Goal: Task Accomplishment & Management: Use online tool/utility

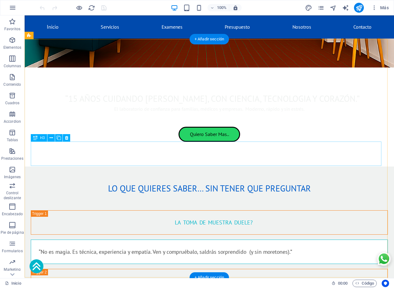
scroll to position [205, 0]
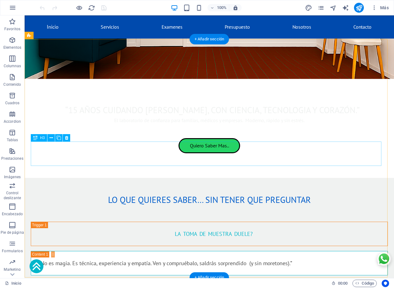
click at [82, 280] on div "___ CUANTO _ TARDAN _ LOS _ RESULTADOS?" at bounding box center [209, 292] width 357 height 24
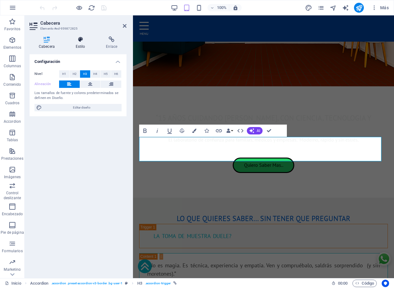
click at [81, 44] on h4 "Estilo" at bounding box center [81, 42] width 30 height 13
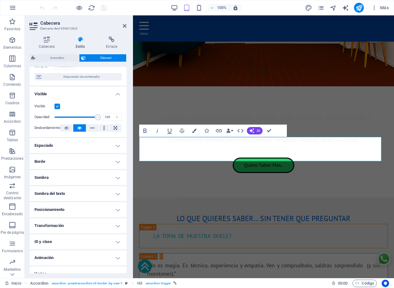
scroll to position [59, 0]
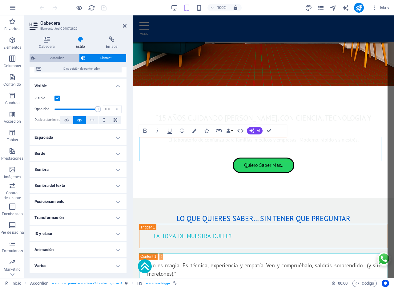
click at [53, 58] on span "Accordion" at bounding box center [57, 57] width 40 height 7
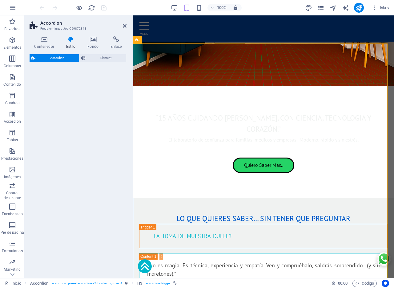
select select "rem"
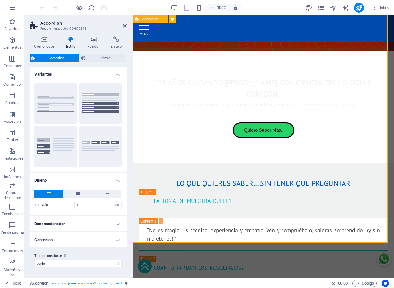
scroll to position [244, 0]
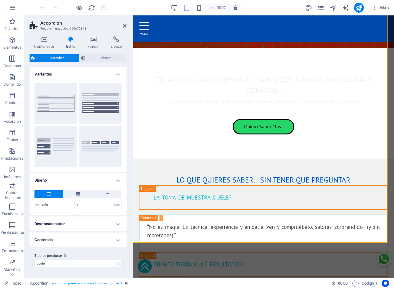
click at [119, 225] on h4 "Desencadenador" at bounding box center [78, 223] width 97 height 15
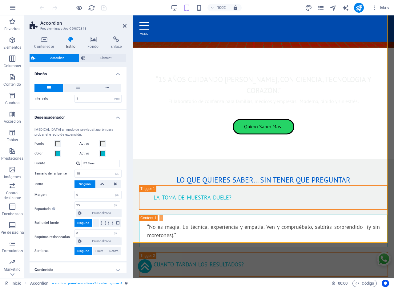
scroll to position [128, 0]
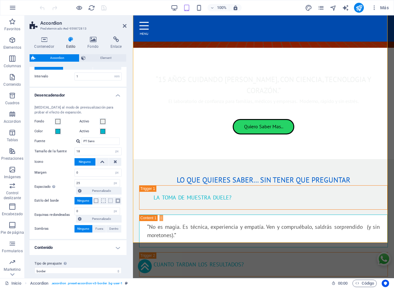
click at [118, 248] on h4 "Contenido" at bounding box center [78, 247] width 97 height 15
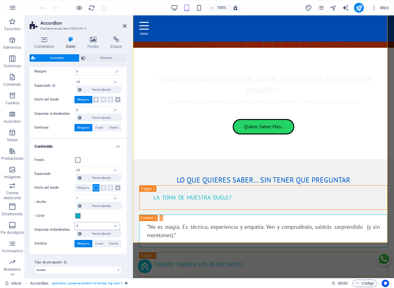
scroll to position [235, 0]
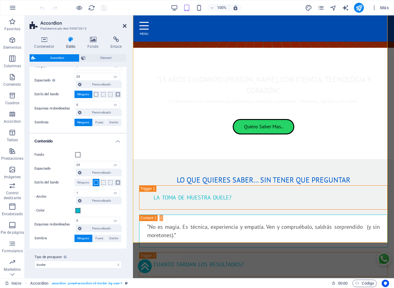
drag, startPoint x: 124, startPoint y: 26, endPoint x: 118, endPoint y: 46, distance: 20.8
click at [124, 26] on icon at bounding box center [125, 25] width 4 height 5
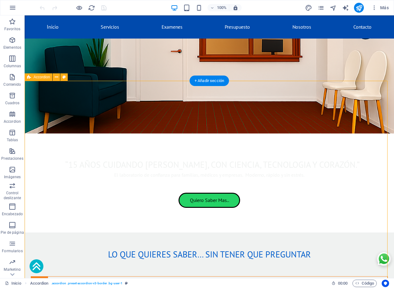
scroll to position [164, 0]
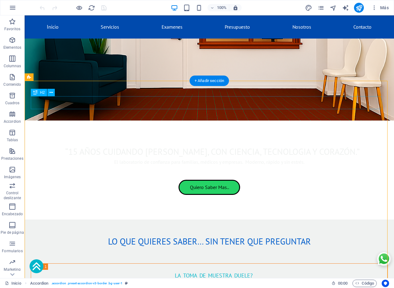
click at [187, 235] on div "Lo que quieres saber… sin tener que preguntar" at bounding box center [209, 241] width 357 height 13
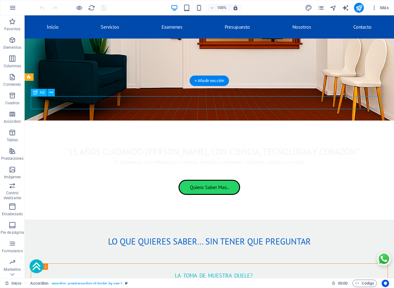
click at [187, 235] on div "Lo que quieres saber… sin tener que preguntar" at bounding box center [209, 241] width 357 height 13
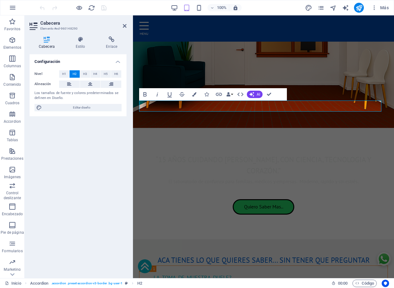
click at [187, 66] on figure at bounding box center [263, 65] width 261 height 126
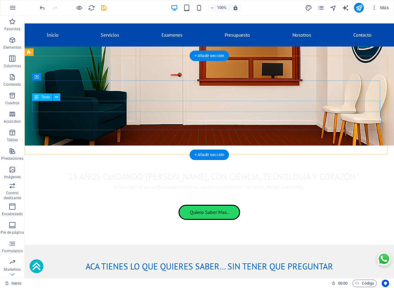
scroll to position [90, 0]
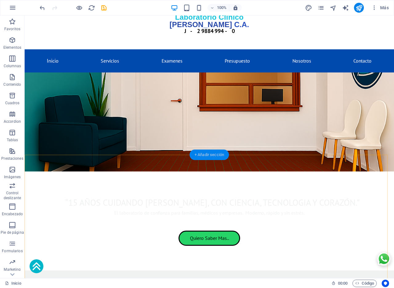
click at [211, 155] on div "+ Añadir sección" at bounding box center [209, 154] width 39 height 10
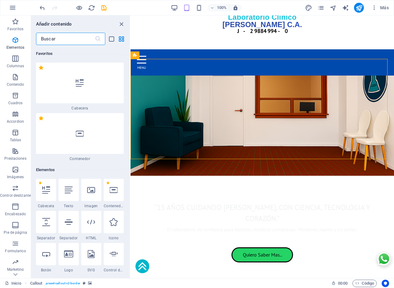
scroll to position [2020, 0]
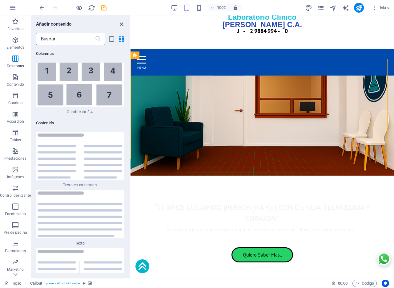
click at [121, 25] on icon "close panel" at bounding box center [121, 24] width 7 height 7
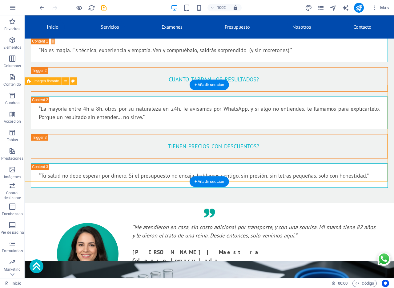
scroll to position [398, 0]
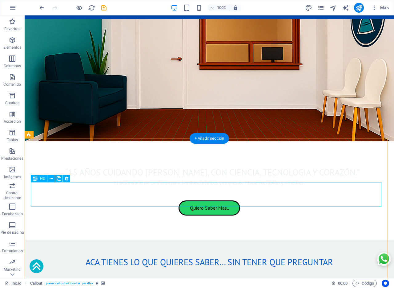
scroll to position [103, 0]
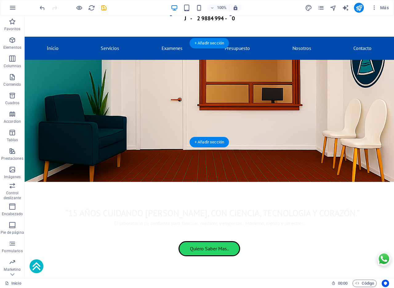
click at [240, 140] on figure at bounding box center [209, 121] width 369 height 122
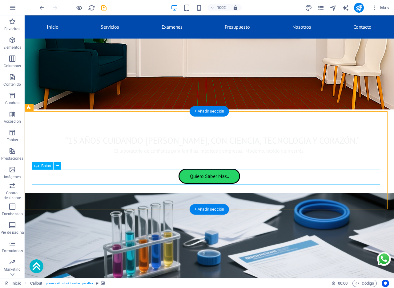
scroll to position [128, 0]
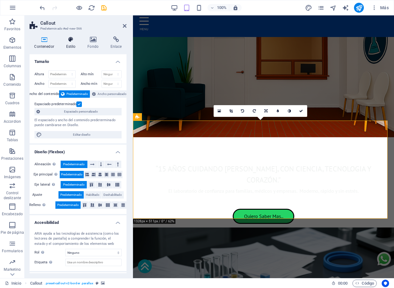
click at [75, 47] on h4 "Estilo" at bounding box center [72, 42] width 22 height 13
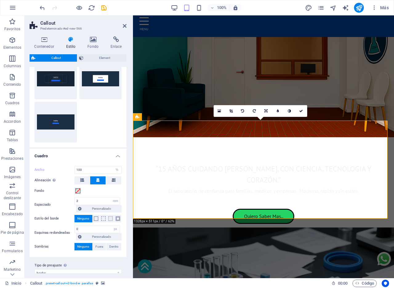
scroll to position [33, 0]
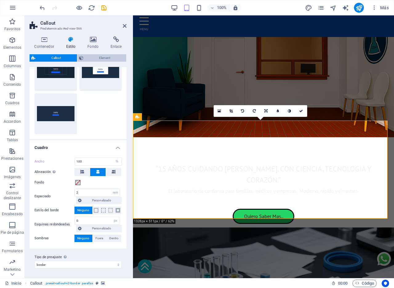
click at [105, 59] on span "Element" at bounding box center [104, 57] width 39 height 7
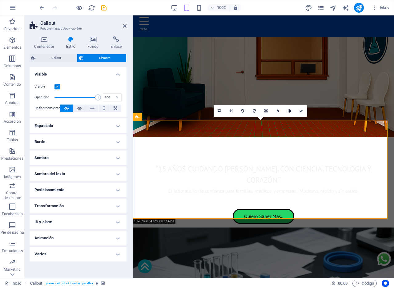
click at [66, 124] on h4 "Espaciado" at bounding box center [78, 125] width 97 height 15
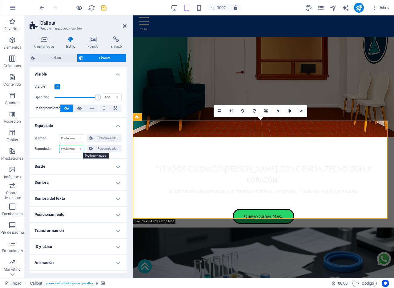
click at [77, 149] on select "Predeterminado px rem % vh vw Personalizado" at bounding box center [71, 148] width 24 height 7
select select "px"
click at [75, 145] on select "Predeterminado px rem % vh vw Personalizado" at bounding box center [71, 148] width 24 height 7
type input "0"
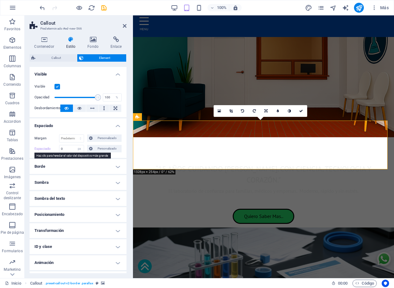
click at [40, 148] on label "Espaciado" at bounding box center [46, 148] width 25 height 7
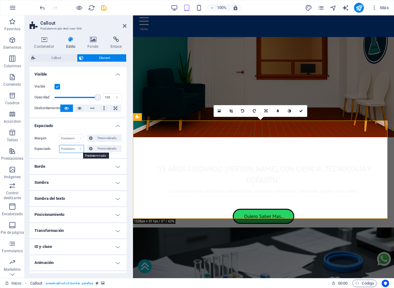
click at [79, 149] on select "Predeterminado px rem % vh vw Personalizado" at bounding box center [71, 148] width 24 height 7
click at [59, 145] on select "Predeterminado px rem % vh vw Personalizado" at bounding box center [71, 148] width 24 height 7
select select "DISABLED_OPTION_VALUE"
click at [103, 149] on span "Personalizado" at bounding box center [107, 148] width 25 height 7
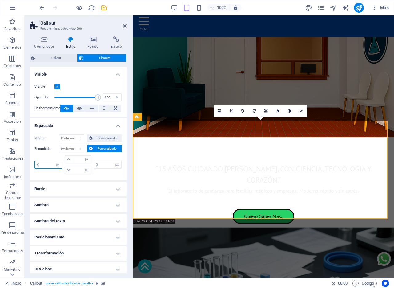
click at [46, 163] on input "number" at bounding box center [51, 164] width 21 height 7
click at [59, 165] on select "px rem % vh vw" at bounding box center [57, 164] width 9 height 7
click at [79, 159] on input "number" at bounding box center [81, 158] width 18 height 7
type input "100"
type input "0"
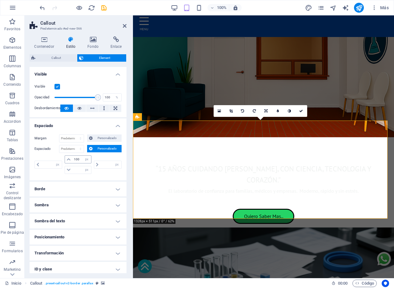
type input "0"
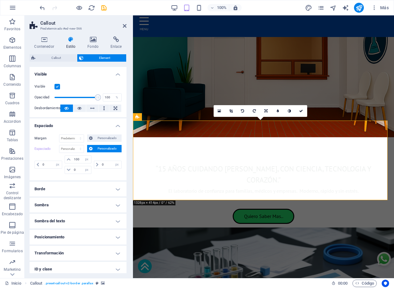
click at [103, 148] on span "Personalizado" at bounding box center [107, 148] width 25 height 7
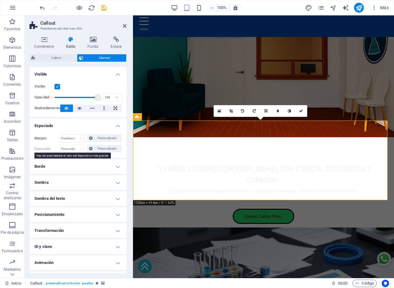
click at [42, 149] on label "Espaciado" at bounding box center [46, 148] width 25 height 7
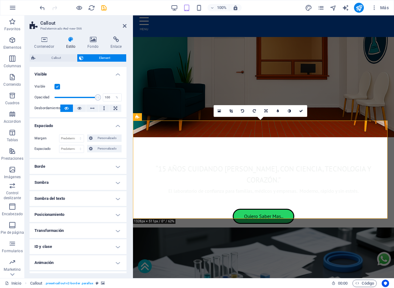
click at [338, 113] on figure at bounding box center [263, 87] width 261 height 100
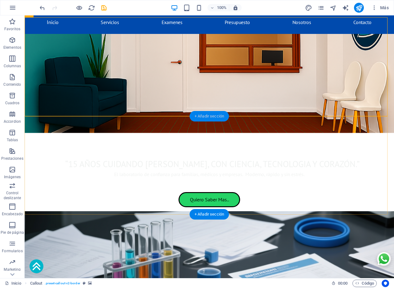
drag, startPoint x: 77, startPoint y: 101, endPoint x: 205, endPoint y: 116, distance: 129.3
click at [205, 116] on div "+ Añadir sección" at bounding box center [209, 116] width 39 height 10
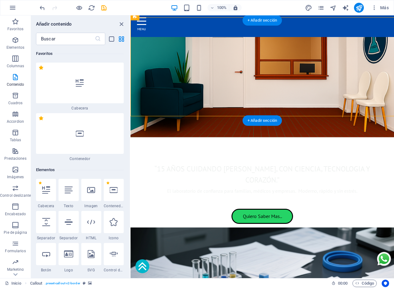
click at [209, 115] on figure at bounding box center [263, 87] width 264 height 100
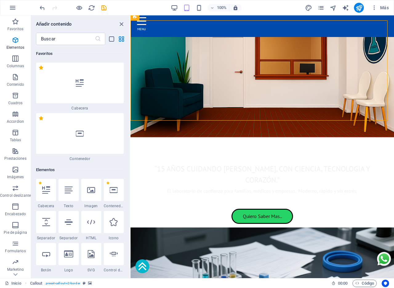
scroll to position [2062, 0]
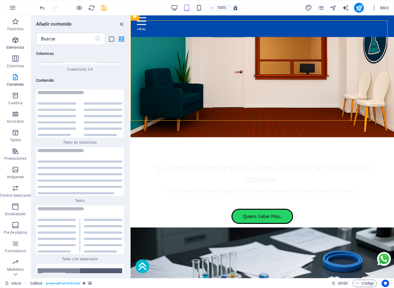
click at [13, 44] on span "Elementos" at bounding box center [15, 43] width 31 height 15
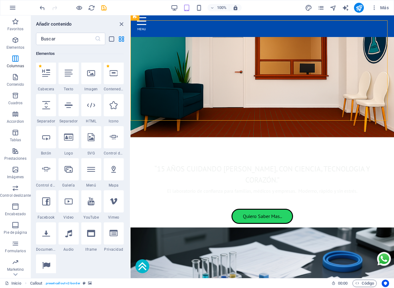
scroll to position [116, 0]
click at [50, 107] on icon at bounding box center [46, 106] width 8 height 8
click at [131, 107] on div "Arrastra aquí para reemplazar el contenido existente. Si quieres crear un eleme…" at bounding box center [263, 146] width 264 height 262
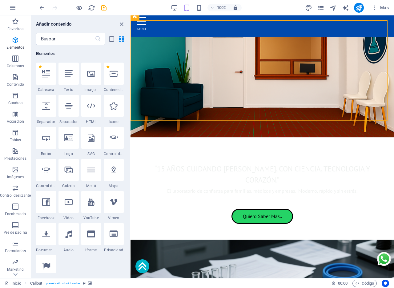
select select "px"
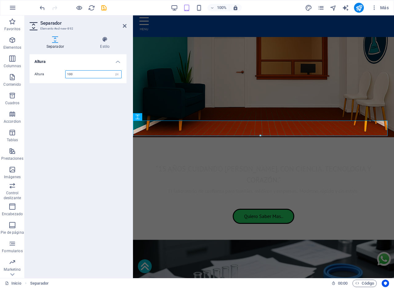
type input "100"
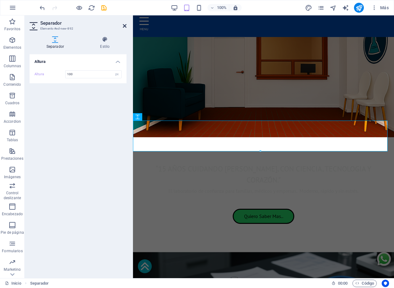
click at [123, 26] on icon at bounding box center [125, 25] width 4 height 5
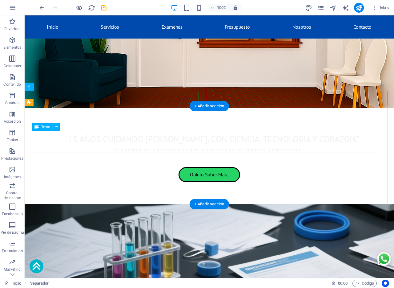
scroll to position [154, 0]
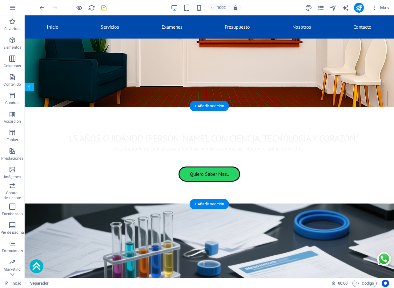
click at [54, 203] on figure at bounding box center [209, 268] width 369 height 131
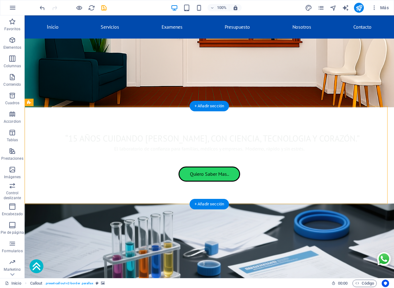
click at [54, 203] on figure at bounding box center [209, 268] width 369 height 131
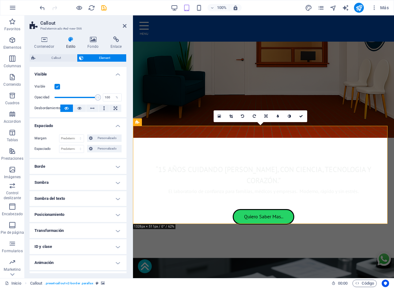
click at [70, 40] on icon at bounding box center [70, 39] width 19 height 6
click at [54, 58] on span "Callout" at bounding box center [56, 57] width 38 height 7
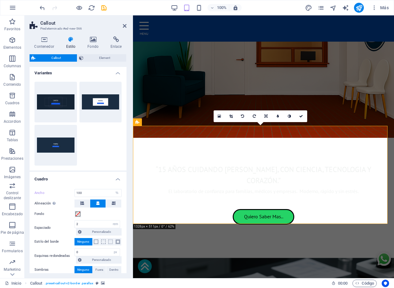
scroll to position [0, 0]
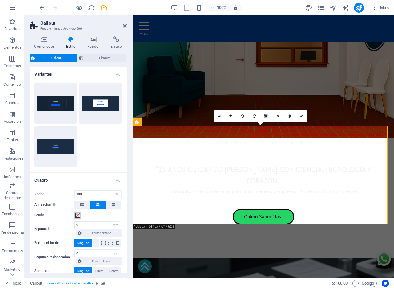
click at [79, 214] on span at bounding box center [77, 214] width 5 height 5
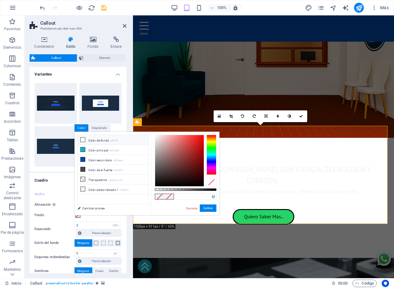
click at [110, 139] on li "Color de fondo #ffffff" at bounding box center [113, 140] width 71 height 10
type input "#ffffff"
click at [206, 210] on button "Aplicar" at bounding box center [208, 207] width 17 height 7
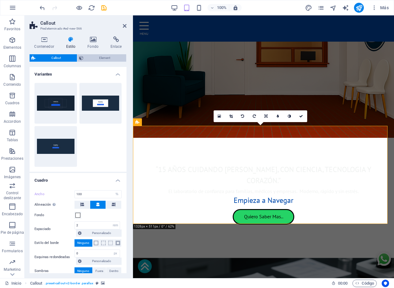
click at [107, 57] on span "Element" at bounding box center [104, 57] width 39 height 7
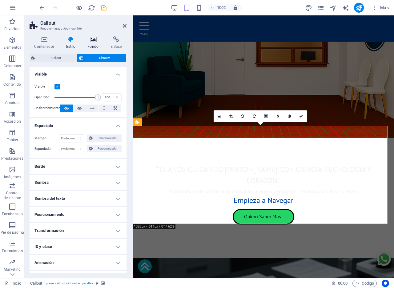
click at [93, 41] on icon at bounding box center [93, 39] width 21 height 6
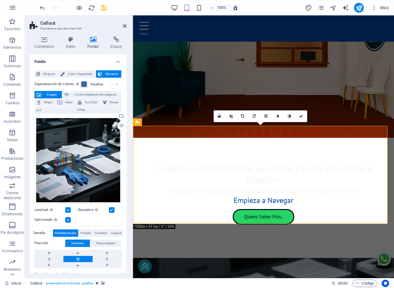
click at [84, 83] on span at bounding box center [84, 84] width 5 height 5
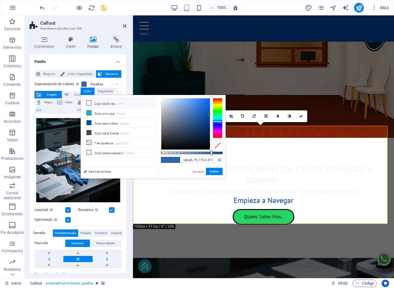
click at [108, 101] on li "Color de fondo #ffffff" at bounding box center [119, 103] width 71 height 10
type input "rgba(255, 255, 255, 0.81)"
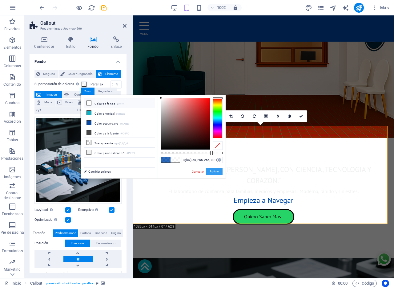
click at [216, 168] on button "Aplicar" at bounding box center [214, 170] width 17 height 7
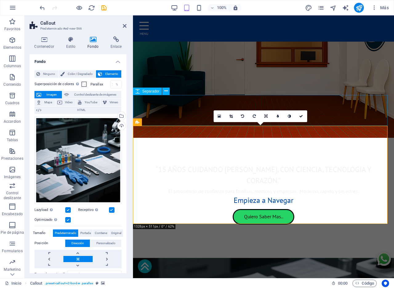
click at [329, 249] on div at bounding box center [263, 264] width 261 height 31
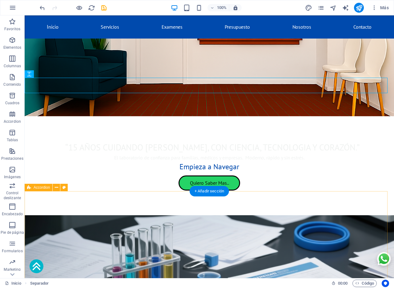
scroll to position [167, 0]
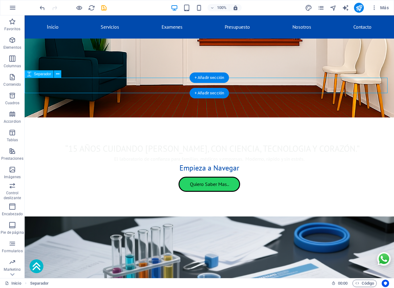
click at [53, 216] on div at bounding box center [209, 223] width 369 height 15
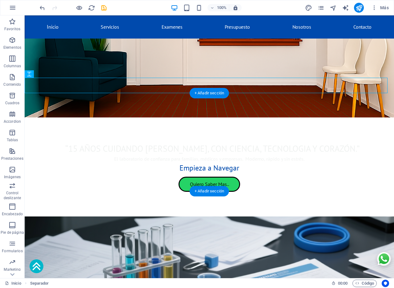
click at [39, 216] on figure at bounding box center [209, 281] width 369 height 131
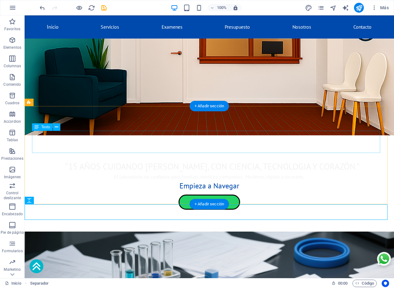
scroll to position [154, 0]
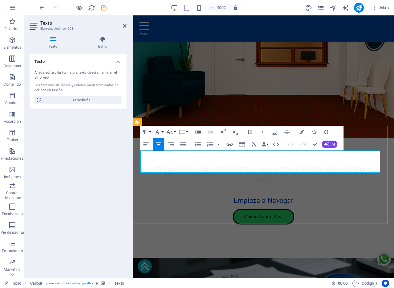
drag, startPoint x: 304, startPoint y: 168, endPoint x: 211, endPoint y: 173, distance: 93.1
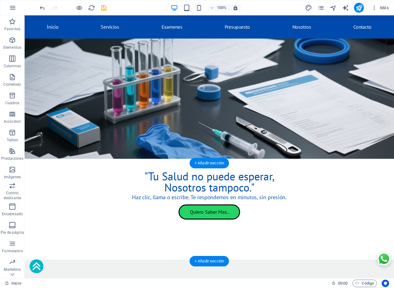
scroll to position [613, 0]
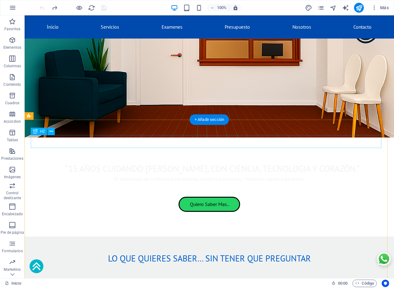
scroll to position [108, 0]
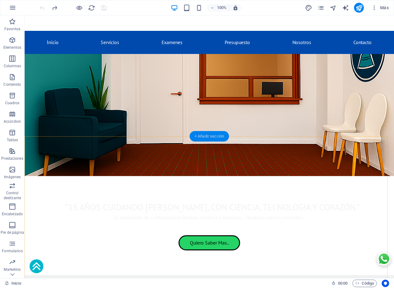
click at [211, 135] on div "+ Añadir sección" at bounding box center [209, 136] width 39 height 10
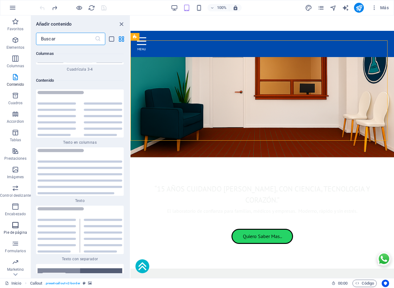
scroll to position [15, 0]
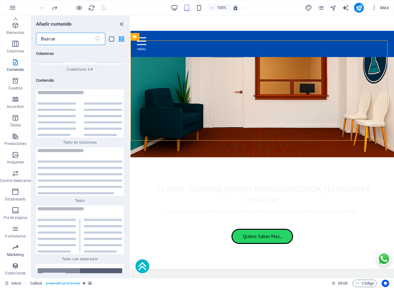
click at [17, 252] on span "Marketing" at bounding box center [15, 250] width 31 height 15
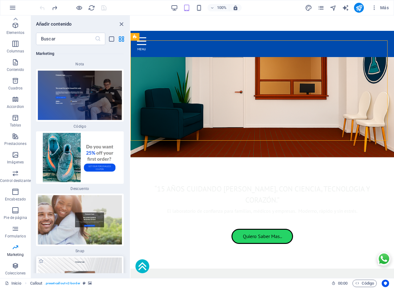
scroll to position [11015, 0]
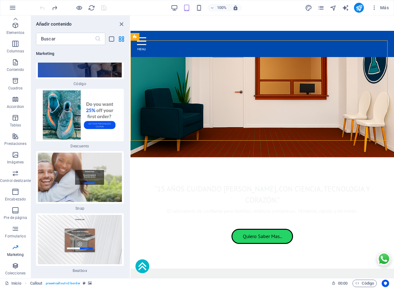
click at [131, 183] on div "Contenedor H2 Callout Contenedor Texto Texto Botón Menú Barra de menús Contened…" at bounding box center [263, 146] width 264 height 262
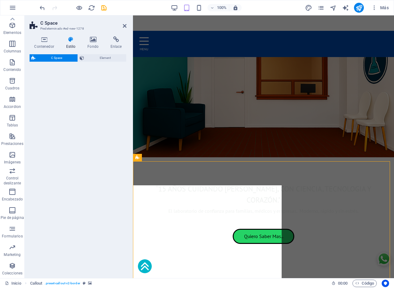
select select "%"
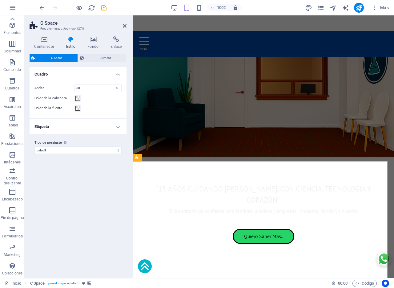
scroll to position [88, 0]
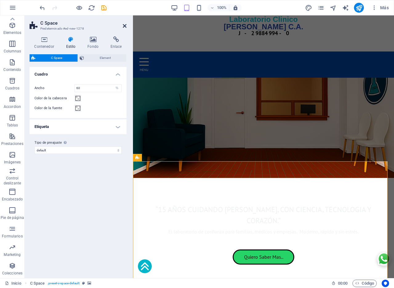
click at [125, 26] on icon at bounding box center [125, 25] width 4 height 5
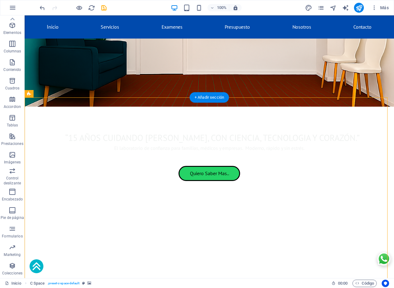
scroll to position [126, 0]
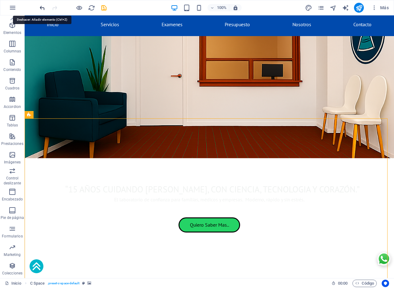
drag, startPoint x: 43, startPoint y: 7, endPoint x: 28, endPoint y: 1, distance: 16.4
click at [43, 7] on icon "undo" at bounding box center [42, 7] width 7 height 7
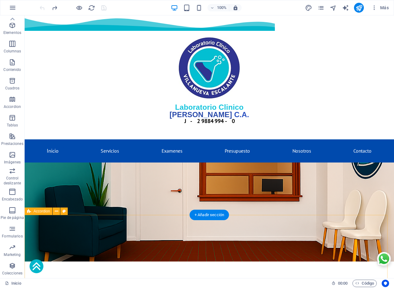
scroll to position [38, 0]
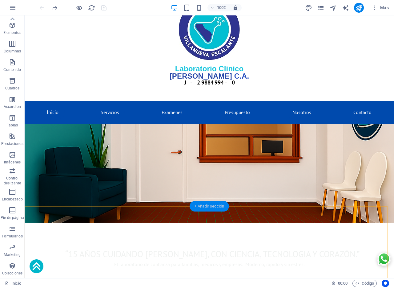
click at [209, 207] on div "+ Añadir sección" at bounding box center [209, 206] width 39 height 10
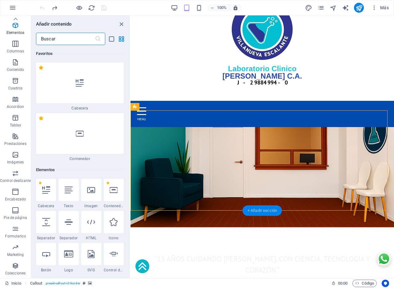
scroll to position [2062, 0]
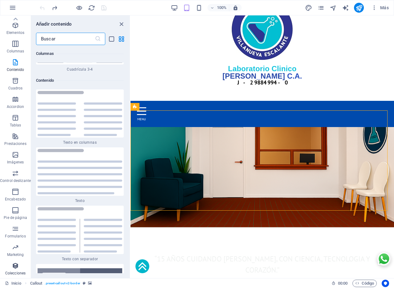
click at [16, 266] on icon "button" at bounding box center [15, 265] width 7 height 7
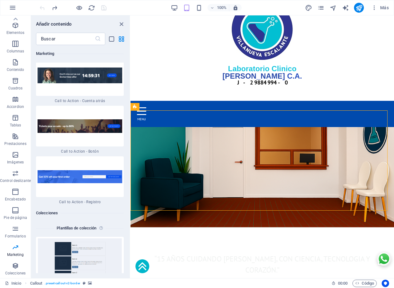
scroll to position [11296, 0]
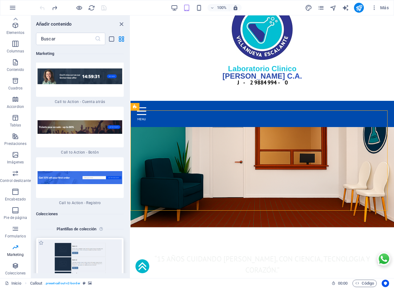
click at [76, 239] on img at bounding box center [80, 263] width 85 height 49
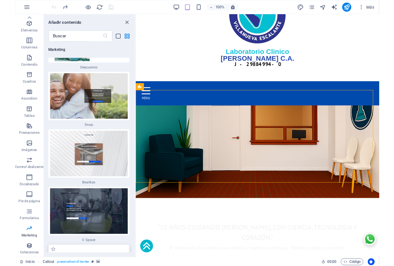
scroll to position [11091, 0]
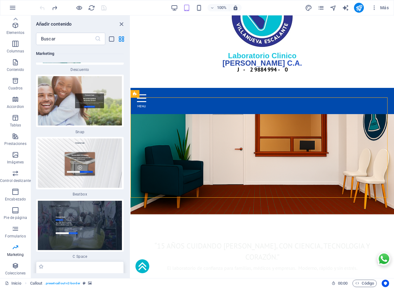
click at [100, 273] on img at bounding box center [80, 281] width 85 height 16
click at [131, 174] on div "Arrastra aquí para reemplazar el contenido existente. Si quieres crear un eleme…" at bounding box center [263, 146] width 264 height 262
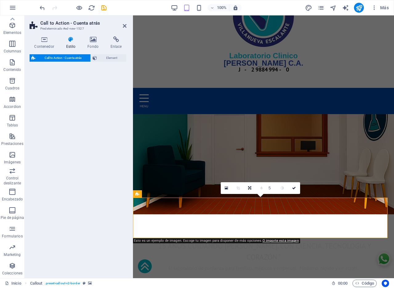
select select "rem"
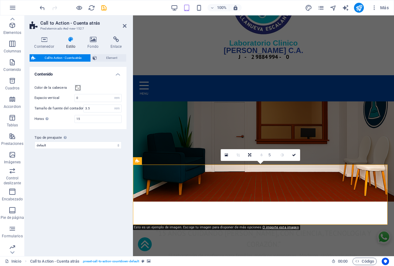
scroll to position [103, 0]
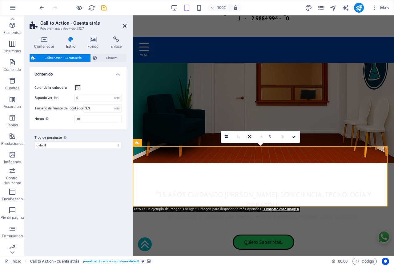
click at [123, 26] on icon at bounding box center [125, 25] width 4 height 5
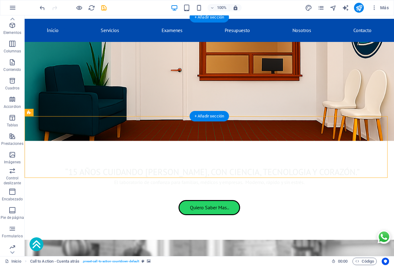
scroll to position [128, 0]
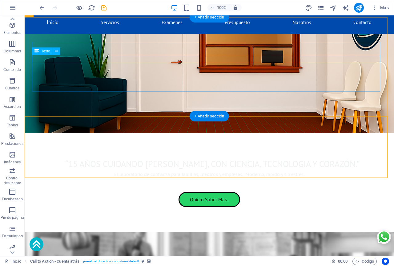
click at [130, 170] on div "El laboratorio de confianza para familias, médicos y empresas. Moderno, rápido …" at bounding box center [209, 173] width 355 height 7
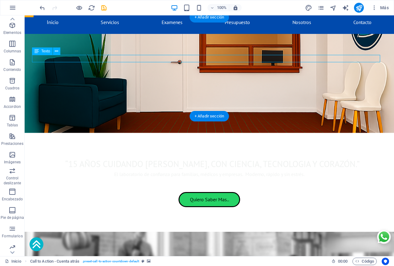
click at [130, 170] on div "El laboratorio de confianza para familias, médicos y empresas. Moderno, rápido …" at bounding box center [209, 173] width 355 height 7
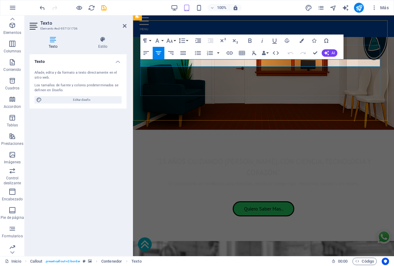
click at [195, 180] on span "El laboratorio de confianza para familias, médicos y empresas. Moderno, rápido …" at bounding box center [263, 183] width 190 height 6
click at [174, 42] on button "Font Size" at bounding box center [171, 40] width 12 height 12
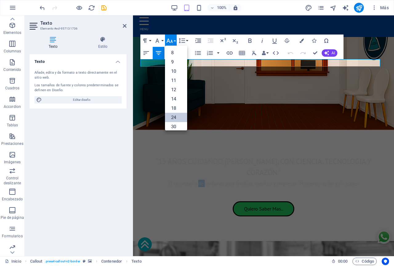
click at [175, 117] on link "24" at bounding box center [176, 117] width 22 height 9
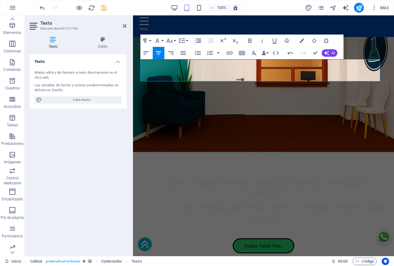
click at [205, 111] on figure at bounding box center [263, 94] width 261 height 115
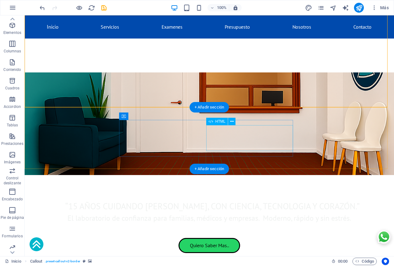
scroll to position [141, 0]
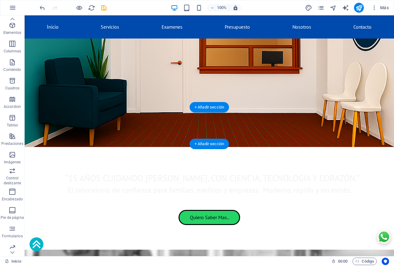
click at [375, 249] on figure at bounding box center [209, 267] width 369 height 37
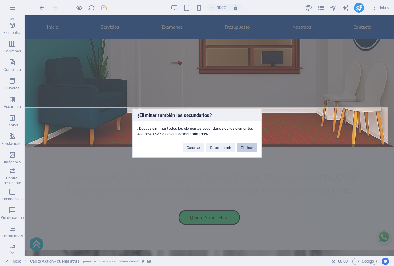
click at [245, 149] on button "Eliminar" at bounding box center [247, 147] width 20 height 9
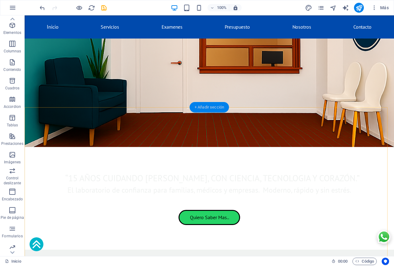
click at [209, 109] on div "+ Añadir sección" at bounding box center [209, 107] width 39 height 10
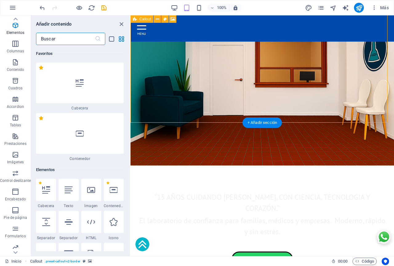
scroll to position [2062, 0]
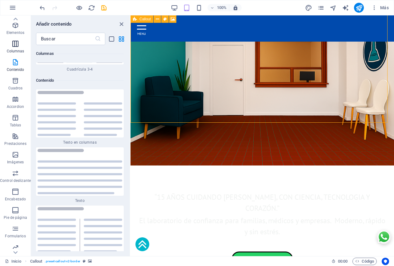
click at [17, 49] on p "Columnas" at bounding box center [16, 51] width 18 height 5
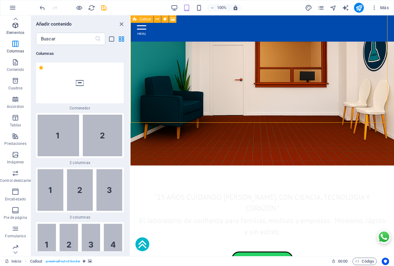
scroll to position [355, 0]
click at [15, 84] on icon "button" at bounding box center [15, 80] width 7 height 7
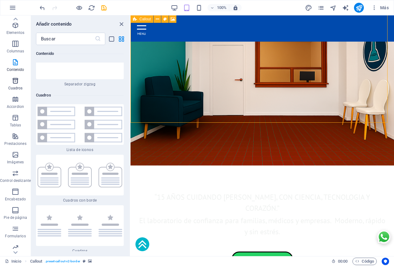
scroll to position [3297, 0]
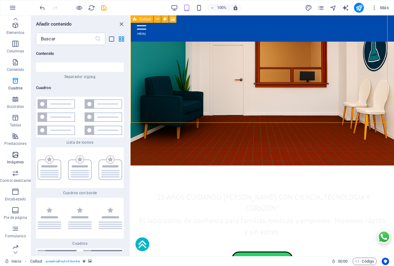
click at [16, 158] on icon "button" at bounding box center [15, 154] width 7 height 7
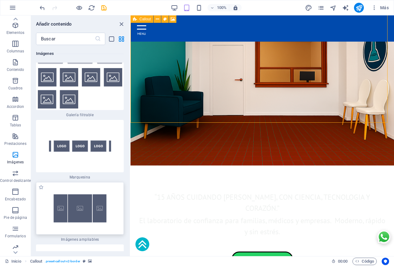
scroll to position [6540, 0]
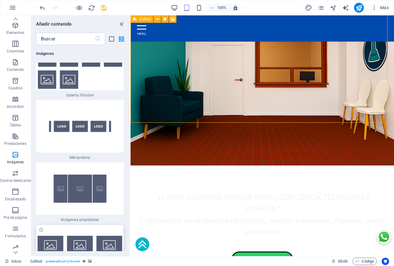
click at [71, 236] on img at bounding box center [80, 245] width 85 height 18
drag, startPoint x: 71, startPoint y: 165, endPoint x: 87, endPoint y: 165, distance: 16.3
click at [131, 165] on div "Arrastra aquí para reemplazar el contenido existente. Si quieres crear un eleme…" at bounding box center [263, 135] width 264 height 240
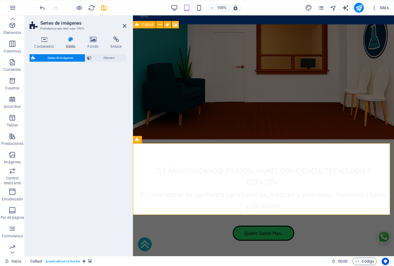
select select "rem"
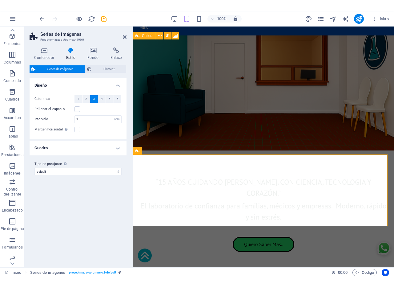
scroll to position [120, 0]
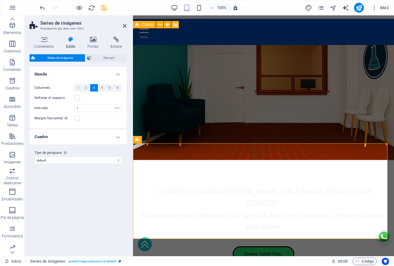
click at [127, 27] on aside "Series de imágenes Predeterminado #ed-new-1900 Contenedor Estilo Fondo Enlace T…" at bounding box center [79, 135] width 108 height 240
click at [188, 184] on div "“15 años cuidando [PERSON_NAME], con ciencia, tecnologia y corazón.” El laborat…" at bounding box center [263, 222] width 246 height 77
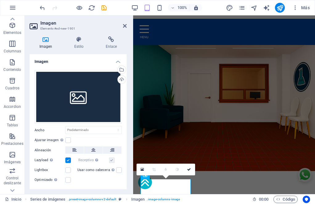
drag, startPoint x: 125, startPoint y: 26, endPoint x: 187, endPoint y: 3, distance: 65.7
click at [125, 26] on icon at bounding box center [125, 25] width 4 height 5
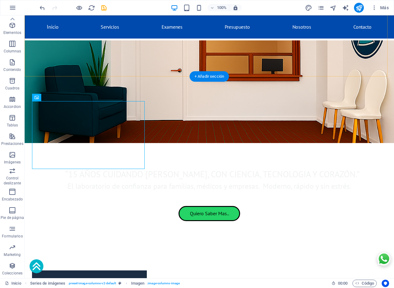
scroll to position [185, 0]
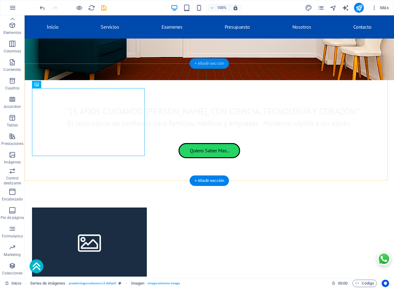
click at [201, 62] on div "+ Añadir sección" at bounding box center [209, 63] width 39 height 10
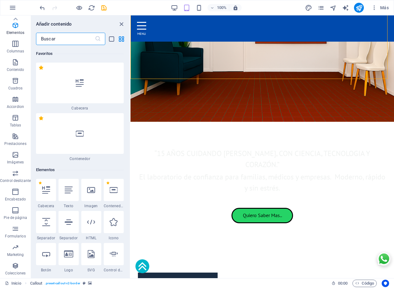
scroll to position [2062, 0]
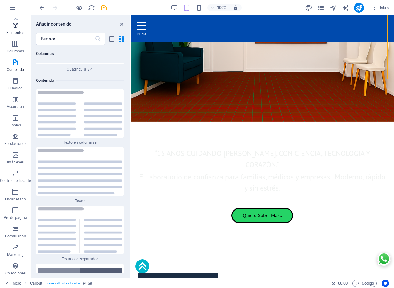
click at [17, 26] on icon "button" at bounding box center [15, 25] width 7 height 7
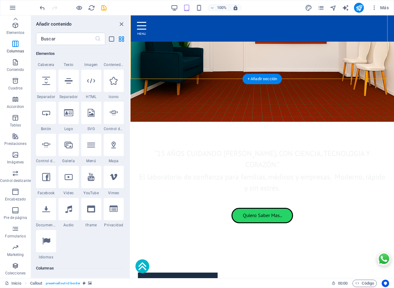
scroll to position [116, 0]
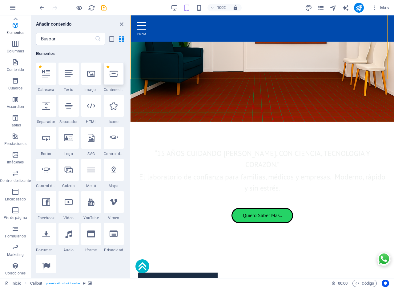
click at [112, 74] on icon at bounding box center [114, 74] width 8 height 8
click at [131, 74] on div "Contenedor H2 Callout Contenedor Texto Texto Botón Menú Barra de menús Contened…" at bounding box center [263, 146] width 264 height 262
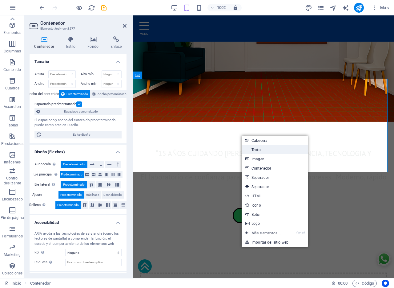
click at [259, 151] on link "Texto" at bounding box center [275, 149] width 66 height 9
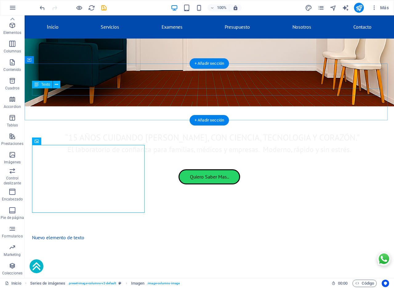
click at [72, 233] on div "Nuevo elemento de texto" at bounding box center [209, 236] width 355 height 7
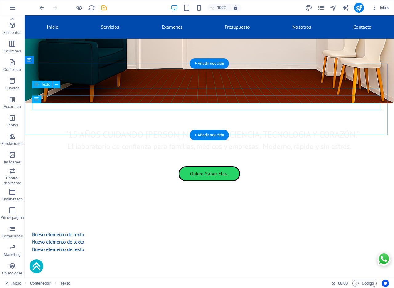
click at [91, 230] on div "Nuevo elemento de texto" at bounding box center [209, 233] width 355 height 7
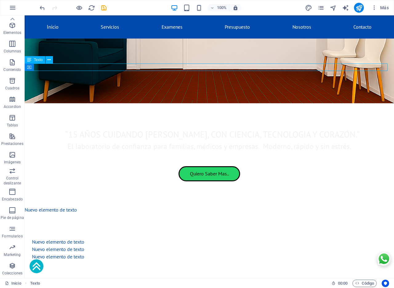
click at [73, 206] on div "Nuevo elemento de texto" at bounding box center [209, 209] width 369 height 7
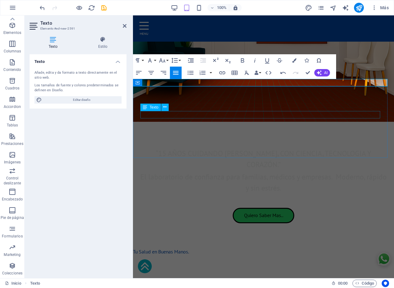
click at [176, 280] on div "Nuevo elemento de texto" at bounding box center [263, 283] width 246 height 7
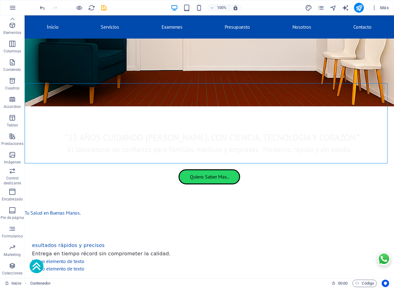
scroll to position [172, 0]
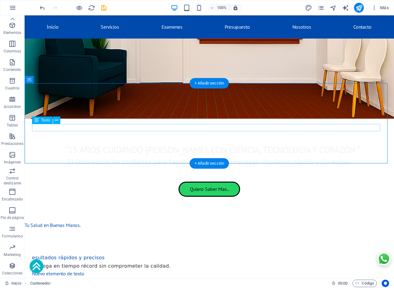
click at [49, 269] on div "Nuevo elemento de texto" at bounding box center [209, 272] width 355 height 7
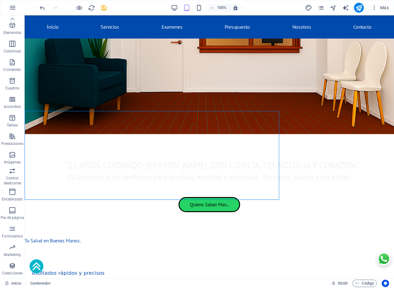
scroll to position [160, 0]
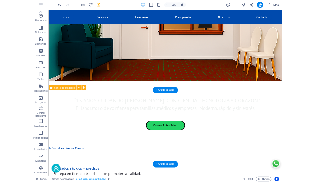
scroll to position [211, 0]
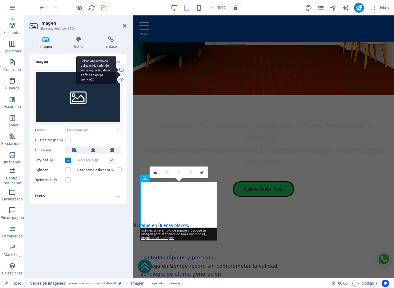
click at [122, 69] on div "Selecciona archivos del administrador de archivos, de la galería de fotos o car…" at bounding box center [120, 70] width 9 height 9
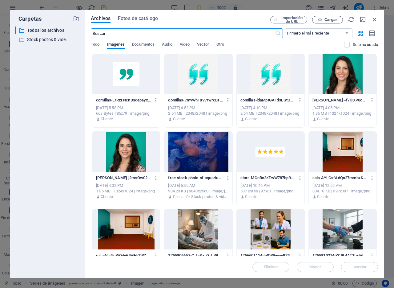
click at [330, 18] on span "Cargar" at bounding box center [330, 20] width 13 height 4
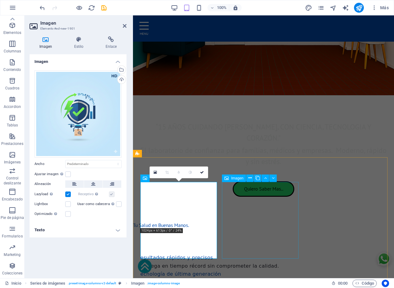
drag, startPoint x: 260, startPoint y: 194, endPoint x: 149, endPoint y: 114, distance: 137.3
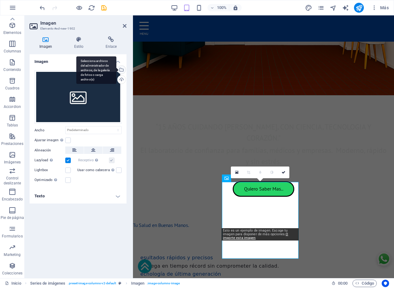
click at [122, 70] on div "Selecciona archivos del administrador de archivos, de la galería de fotos o car…" at bounding box center [120, 70] width 9 height 9
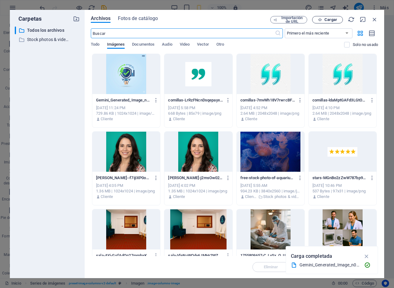
click at [326, 21] on span "Cargar" at bounding box center [330, 20] width 13 height 4
click at [376, 19] on icon "button" at bounding box center [374, 19] width 7 height 7
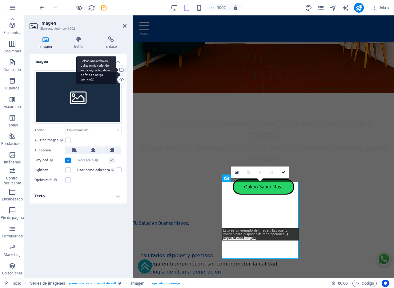
click at [116, 70] on div "Selecciona archivos del administrador de archivos, de la galería de fotos o car…" at bounding box center [96, 70] width 40 height 28
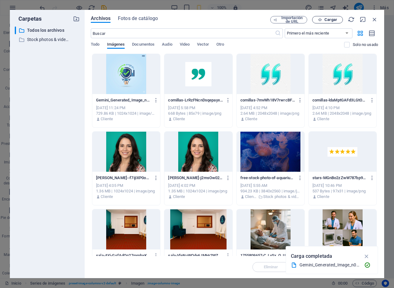
click at [330, 19] on span "Cargar" at bounding box center [330, 20] width 13 height 4
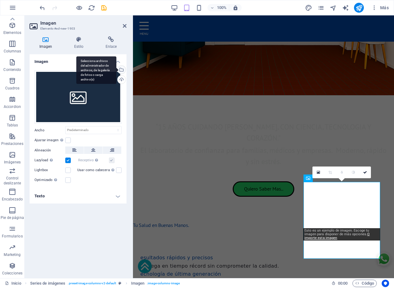
click at [122, 69] on div "Selecciona archivos del administrador de archivos, de la galería de fotos o car…" at bounding box center [120, 70] width 9 height 9
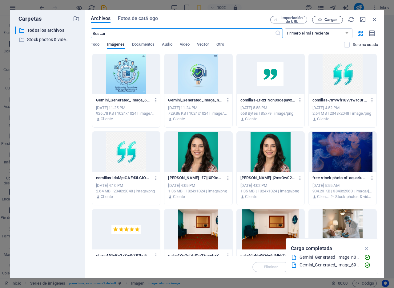
click at [330, 19] on span "Cargar" at bounding box center [330, 20] width 13 height 4
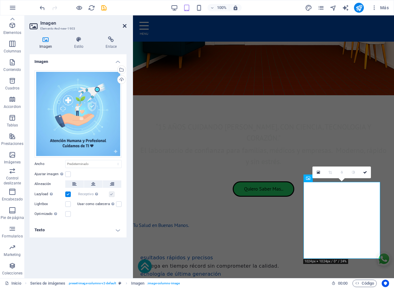
click at [125, 25] on icon at bounding box center [125, 25] width 4 height 5
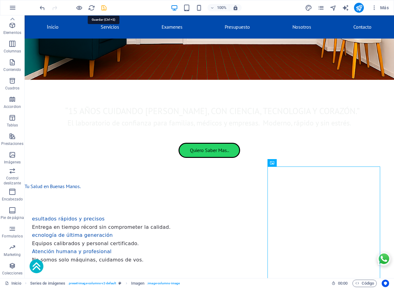
click at [104, 8] on icon "save" at bounding box center [103, 7] width 7 height 7
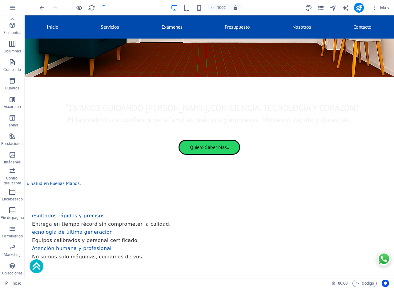
checkbox input "false"
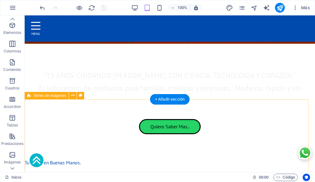
scroll to position [314, 0]
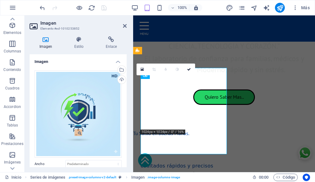
scroll to position [325, 0]
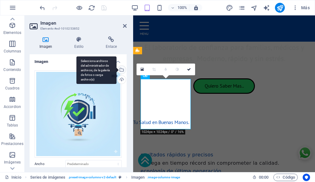
click at [120, 70] on div "Selecciona archivos del administrador de archivos, de la galería de fotos o car…" at bounding box center [120, 70] width 9 height 9
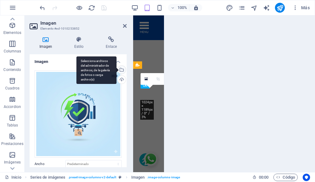
scroll to position [719, 0]
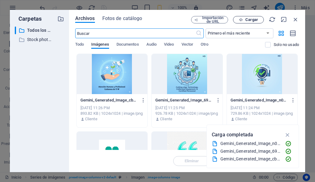
click at [252, 19] on span "Cargar" at bounding box center [251, 20] width 13 height 4
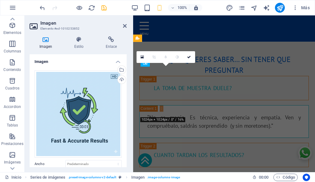
scroll to position [335, 0]
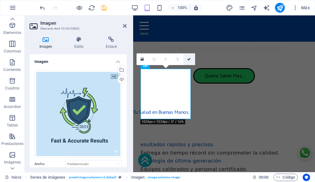
click at [190, 59] on icon at bounding box center [189, 59] width 4 height 4
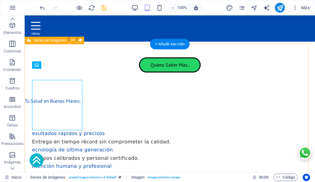
scroll to position [324, 0]
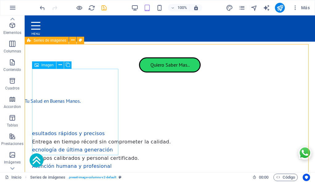
click at [49, 66] on span "Imagen" at bounding box center [47, 65] width 12 height 4
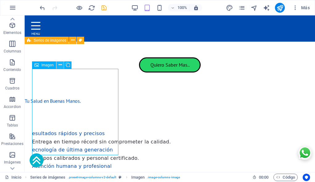
click at [58, 65] on icon at bounding box center [59, 65] width 3 height 6
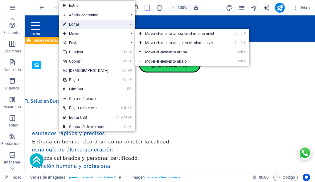
click at [81, 25] on link "⏎ Editar" at bounding box center [85, 24] width 53 height 9
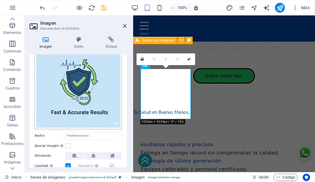
scroll to position [38, 0]
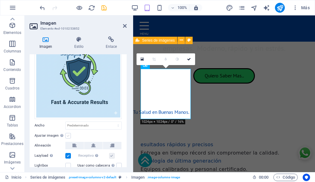
click at [69, 134] on label at bounding box center [68, 136] width 6 height 6
click at [0, 0] on input "Ajustar imagen Ajustar imagen automáticamente a un ancho y alto fijo" at bounding box center [0, 0] width 0 height 0
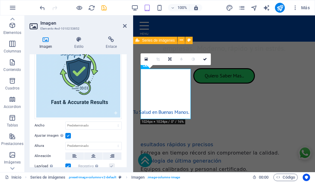
click at [69, 134] on label at bounding box center [68, 136] width 6 height 6
click at [0, 0] on input "Ajustar imagen Ajustar imagen automáticamente a un ancho y alto fijo" at bounding box center [0, 0] width 0 height 0
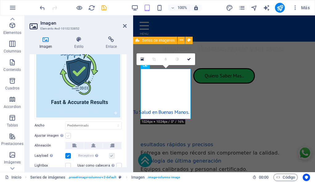
click at [69, 134] on label at bounding box center [68, 136] width 6 height 6
click at [0, 0] on input "Ajustar imagen Ajustar imagen automáticamente a un ancho y alto fijo" at bounding box center [0, 0] width 0 height 0
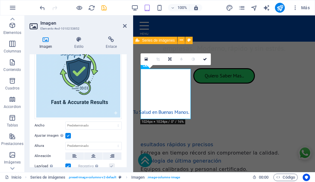
click at [69, 134] on label at bounding box center [68, 136] width 6 height 6
click at [0, 0] on input "Ajustar imagen Ajustar imagen automáticamente a un ancho y alto fijo" at bounding box center [0, 0] width 0 height 0
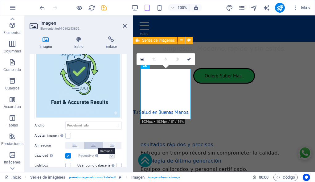
click at [92, 145] on icon at bounding box center [93, 145] width 4 height 7
click at [76, 146] on icon at bounding box center [74, 145] width 4 height 7
click at [92, 145] on icon at bounding box center [93, 145] width 4 height 7
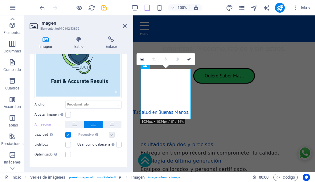
scroll to position [64, 0]
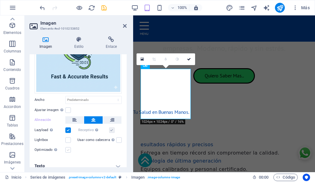
click at [67, 147] on label at bounding box center [68, 150] width 6 height 6
click at [0, 0] on input "Optimizado Las imágenes se comprimen para así mejorar la velocidad de las págin…" at bounding box center [0, 0] width 0 height 0
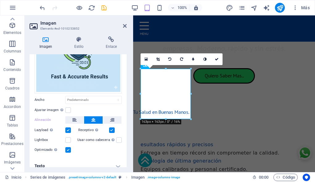
click at [67, 147] on label at bounding box center [68, 150] width 6 height 6
click at [0, 0] on input "Optimizado Las imágenes se comprimen para así mejorar la velocidad de las págin…" at bounding box center [0, 0] width 0 height 0
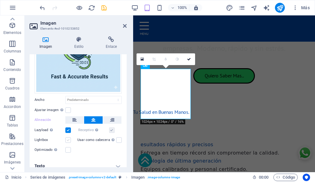
click at [69, 139] on label at bounding box center [68, 140] width 6 height 6
click at [0, 0] on input "Lightbox" at bounding box center [0, 0] width 0 height 0
click at [69, 139] on label at bounding box center [68, 140] width 6 height 6
click at [0, 0] on input "Lightbox" at bounding box center [0, 0] width 0 height 0
click at [116, 137] on label at bounding box center [119, 140] width 6 height 6
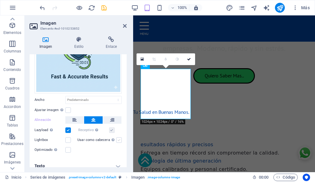
click at [0, 0] on input "Usar como cabecera La imagen se ajustará en una etiqueta de cabecera H1. Result…" at bounding box center [0, 0] width 0 height 0
click at [117, 139] on label at bounding box center [119, 140] width 6 height 6
click at [0, 0] on input "Usar como cabecera La imagen se ajustará en una etiqueta de cabecera H1. Result…" at bounding box center [0, 0] width 0 height 0
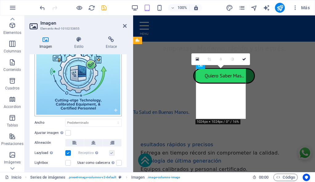
scroll to position [51, 0]
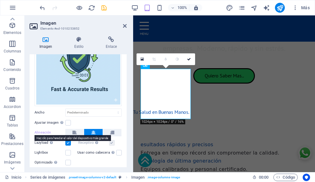
click at [42, 131] on label "Alineación" at bounding box center [49, 132] width 31 height 7
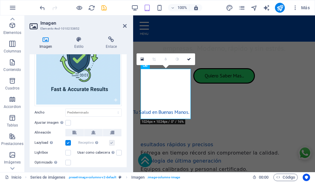
click at [42, 131] on label "Alineación" at bounding box center [49, 132] width 31 height 7
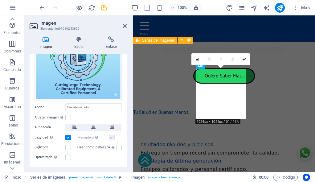
scroll to position [64, 0]
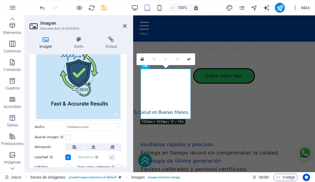
scroll to position [30, 0]
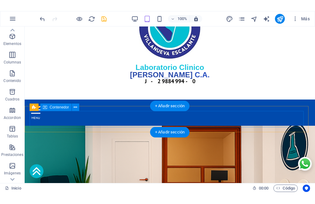
scroll to position [0, 0]
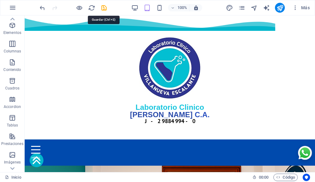
click at [106, 6] on icon "save" at bounding box center [103, 7] width 7 height 7
checkbox input "false"
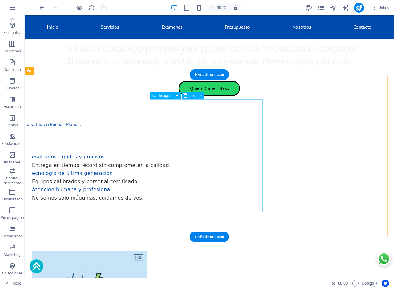
scroll to position [321, 0]
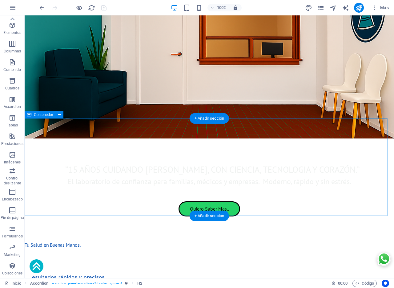
scroll to position [128, 0]
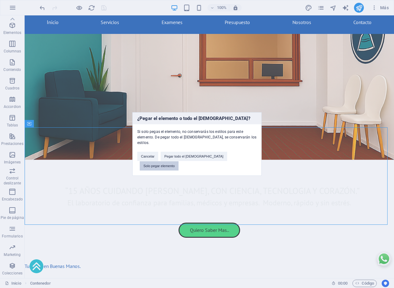
click at [179, 161] on button "Solo pegar elemento" at bounding box center [159, 165] width 39 height 9
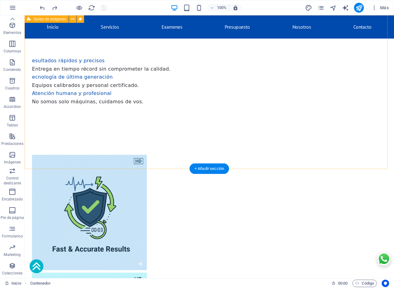
scroll to position [346, 0]
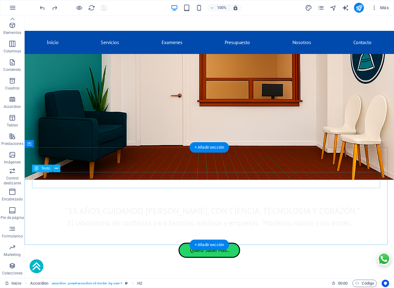
scroll to position [77, 0]
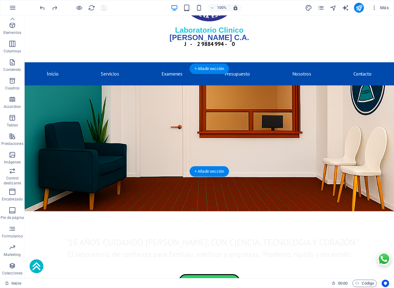
click at [135, 167] on figure at bounding box center [209, 148] width 369 height 126
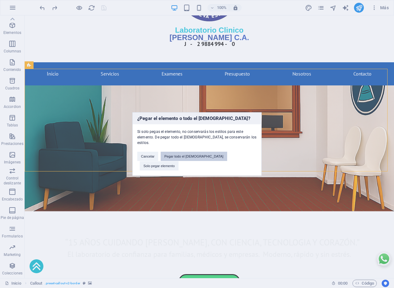
drag, startPoint x: 184, startPoint y: 158, endPoint x: 159, endPoint y: 143, distance: 28.6
click at [184, 158] on button "Pegar todo el [DEMOGRAPHIC_DATA]" at bounding box center [194, 155] width 66 height 9
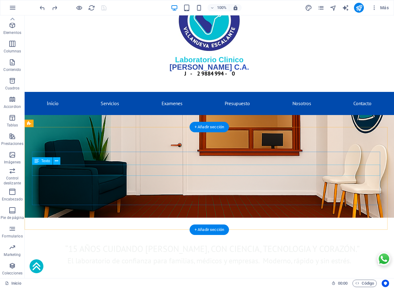
scroll to position [0, 0]
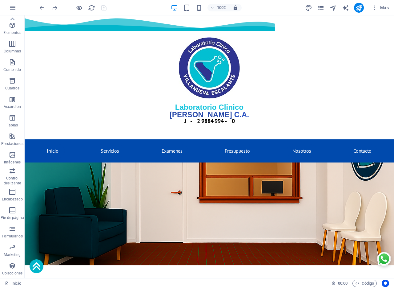
click at [103, 8] on div at bounding box center [72, 8] width 69 height 10
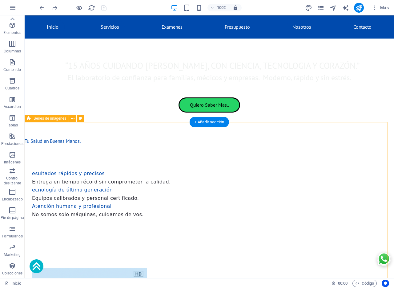
scroll to position [231, 0]
